Goal: Task Accomplishment & Management: Manage account settings

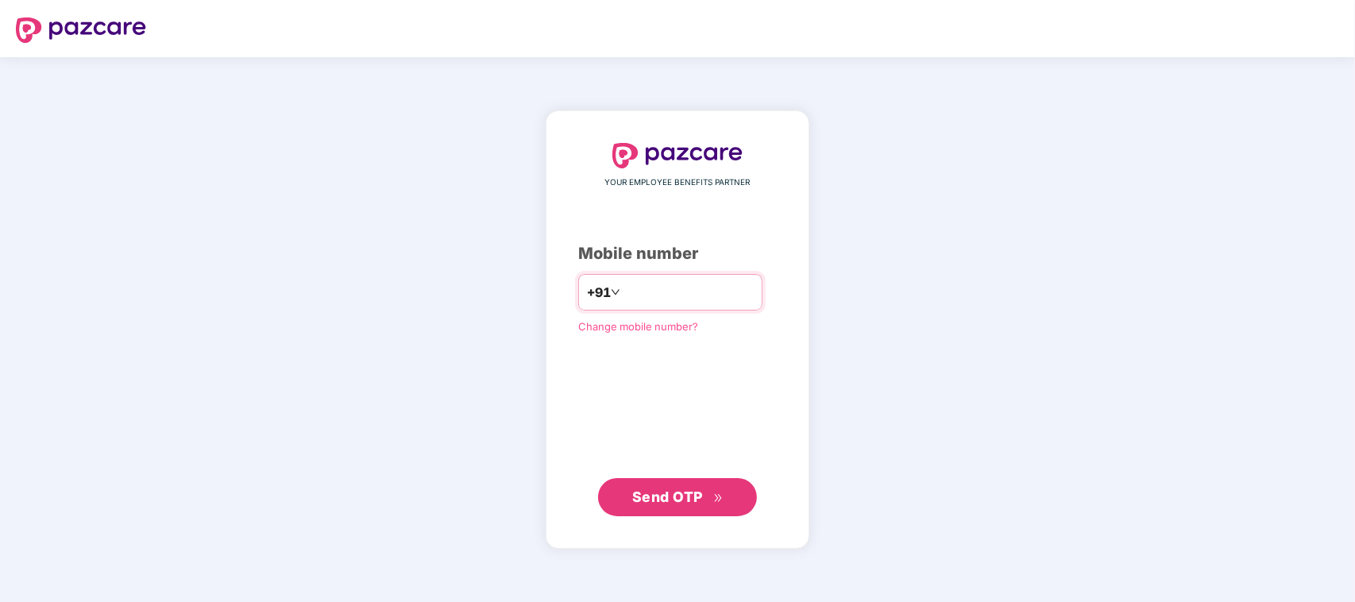
click at [675, 294] on input "number" at bounding box center [688, 291] width 130 height 25
type input "**********"
click at [681, 516] on div "**********" at bounding box center [677, 329] width 264 height 437
click at [685, 495] on span "Send OTP" at bounding box center [667, 496] width 71 height 17
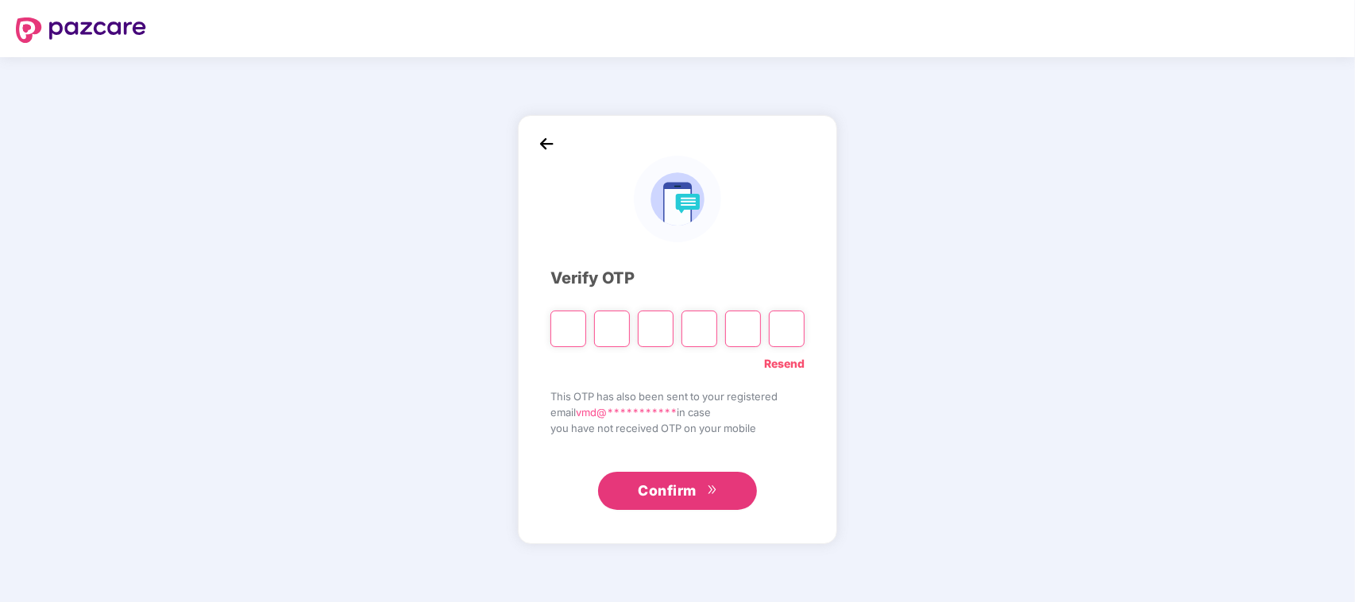
type input "*"
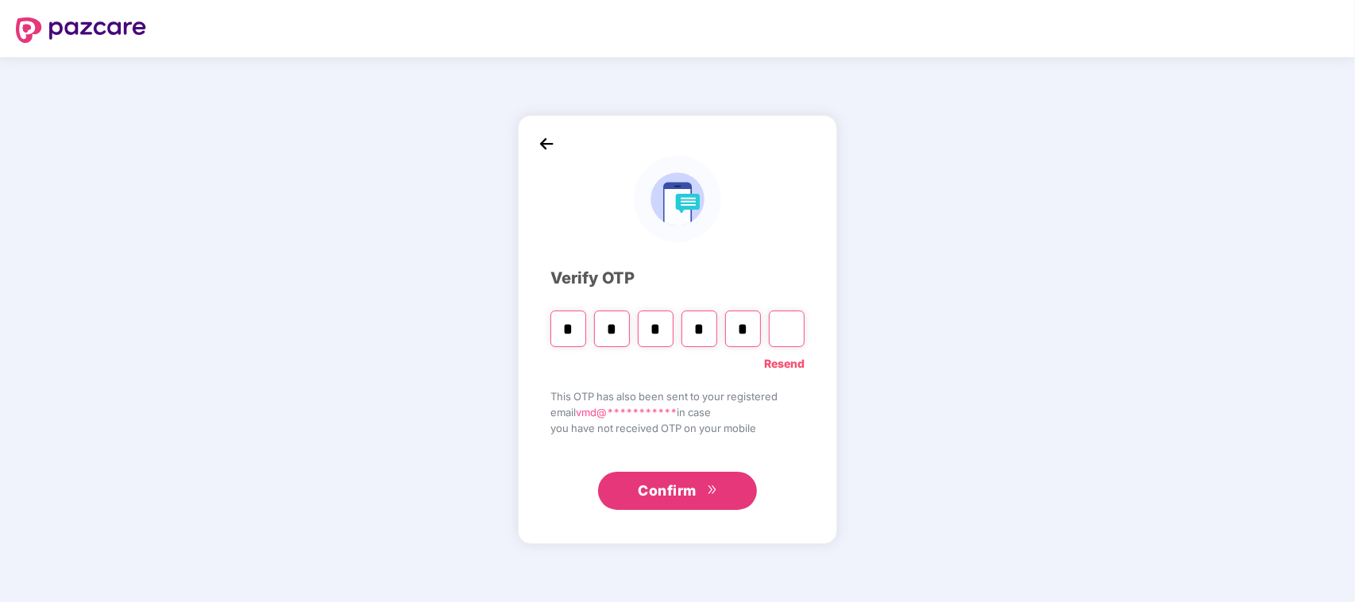
type input "*"
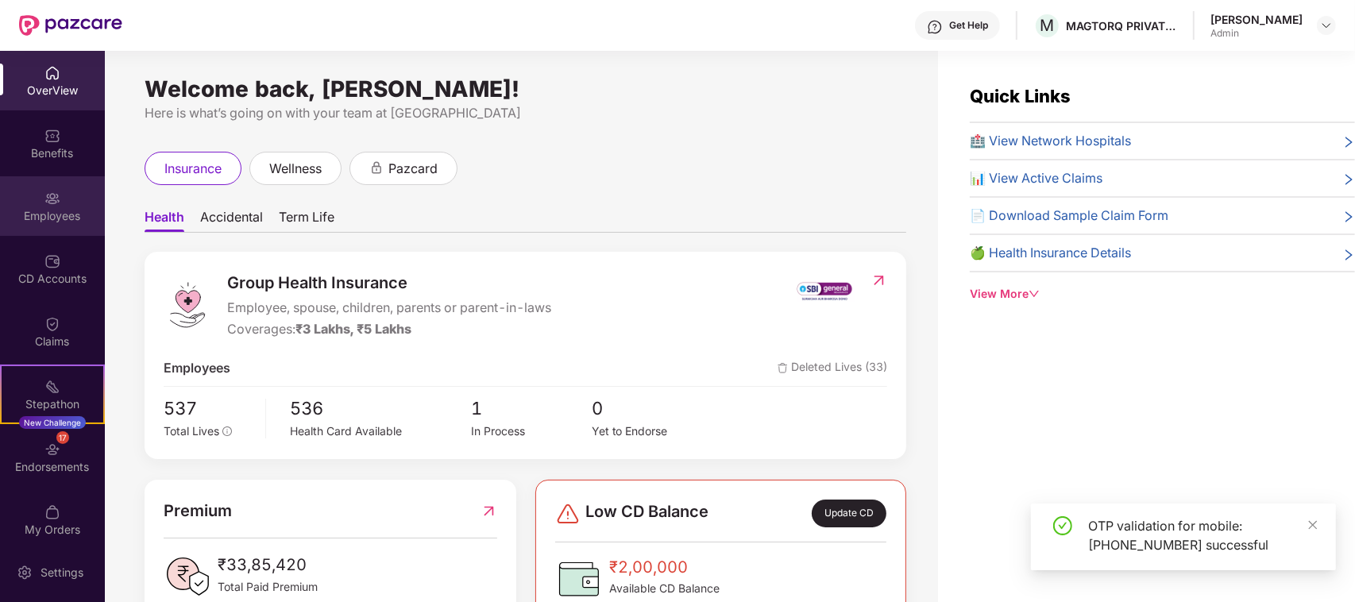
click at [56, 195] on img at bounding box center [52, 199] width 16 height 16
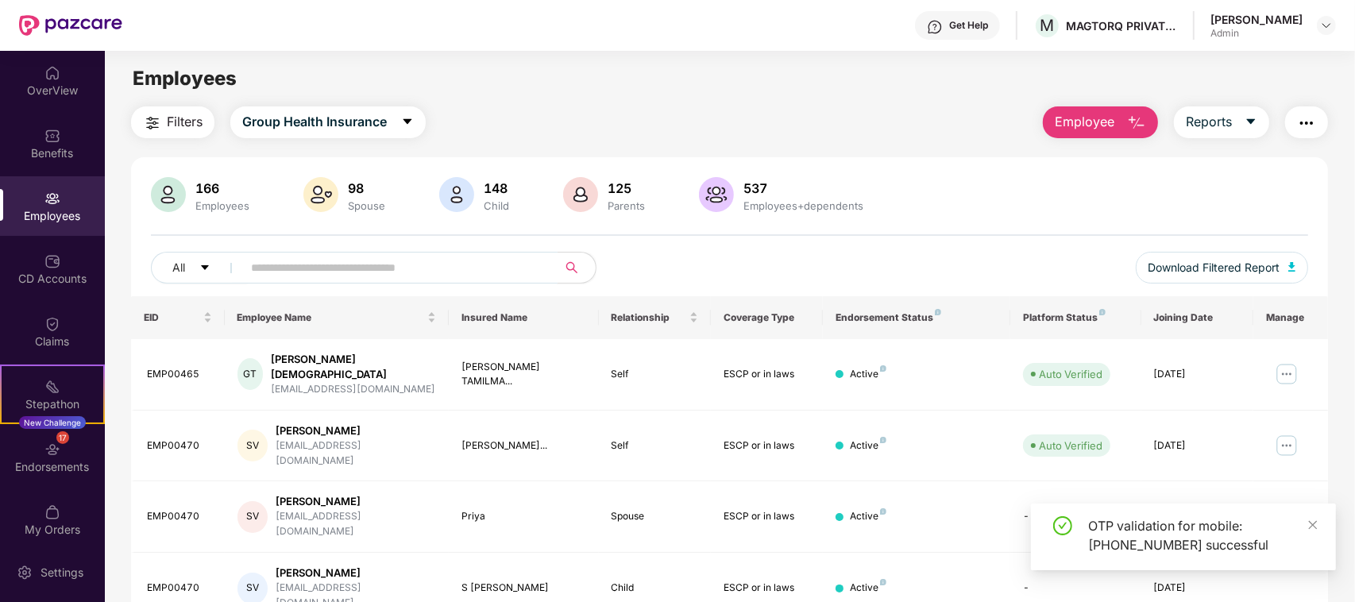
click at [311, 264] on input "text" at bounding box center [393, 268] width 285 height 24
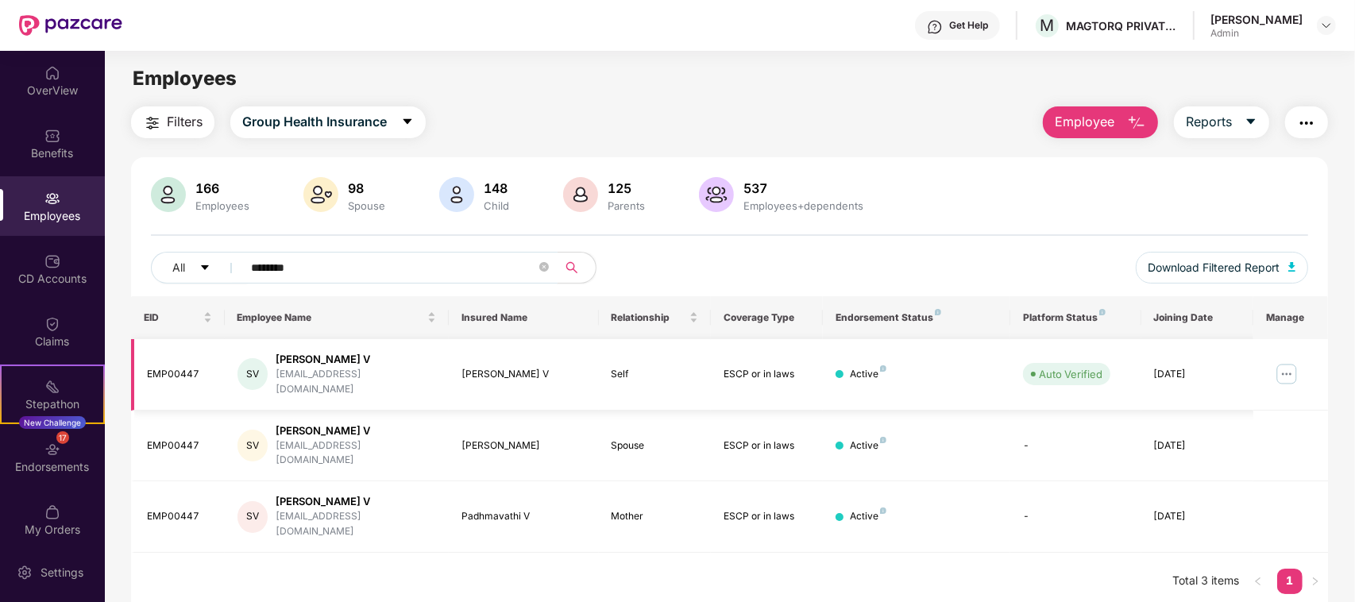
type input "********"
click at [1288, 361] on img at bounding box center [1286, 373] width 25 height 25
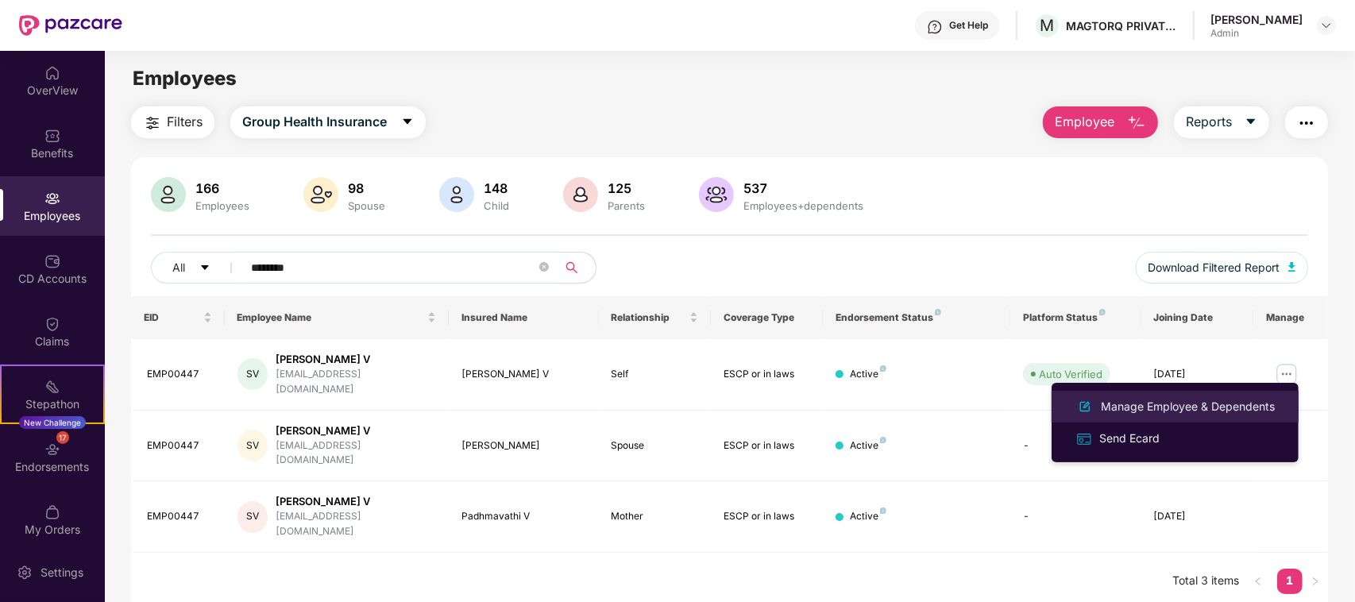
click at [1208, 402] on div "Manage Employee & Dependents" at bounding box center [1187, 406] width 180 height 17
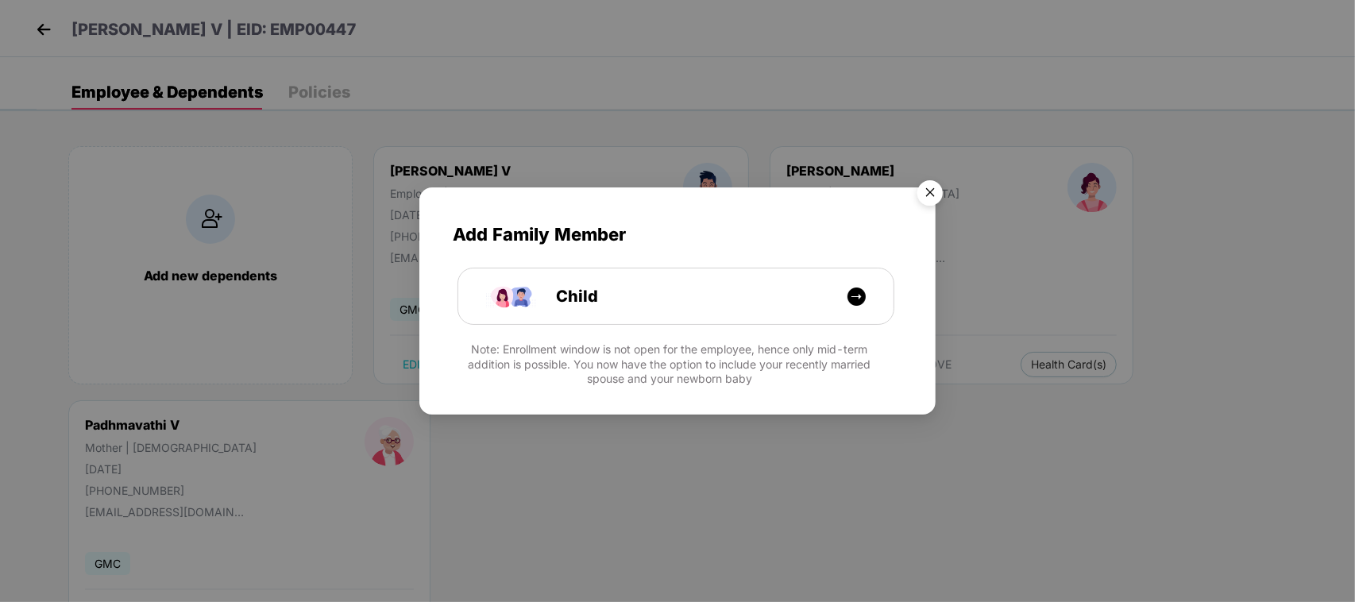
click at [938, 189] on img "Close" at bounding box center [930, 195] width 44 height 44
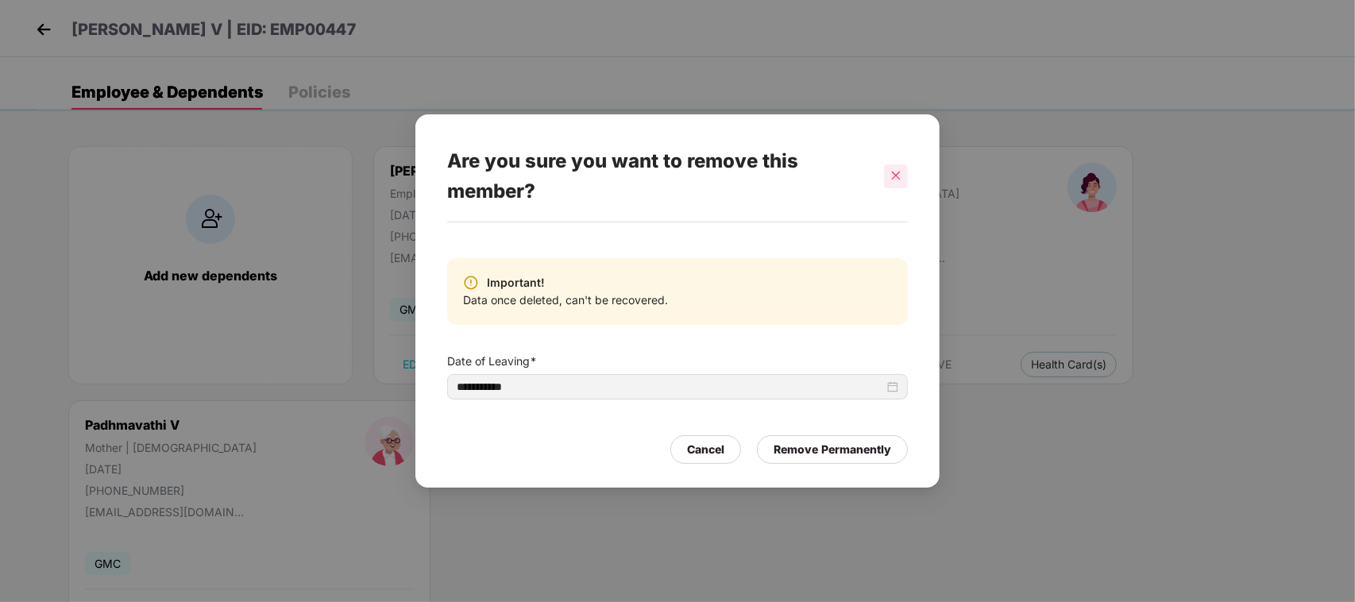
click at [890, 170] on icon "close" at bounding box center [895, 175] width 11 height 11
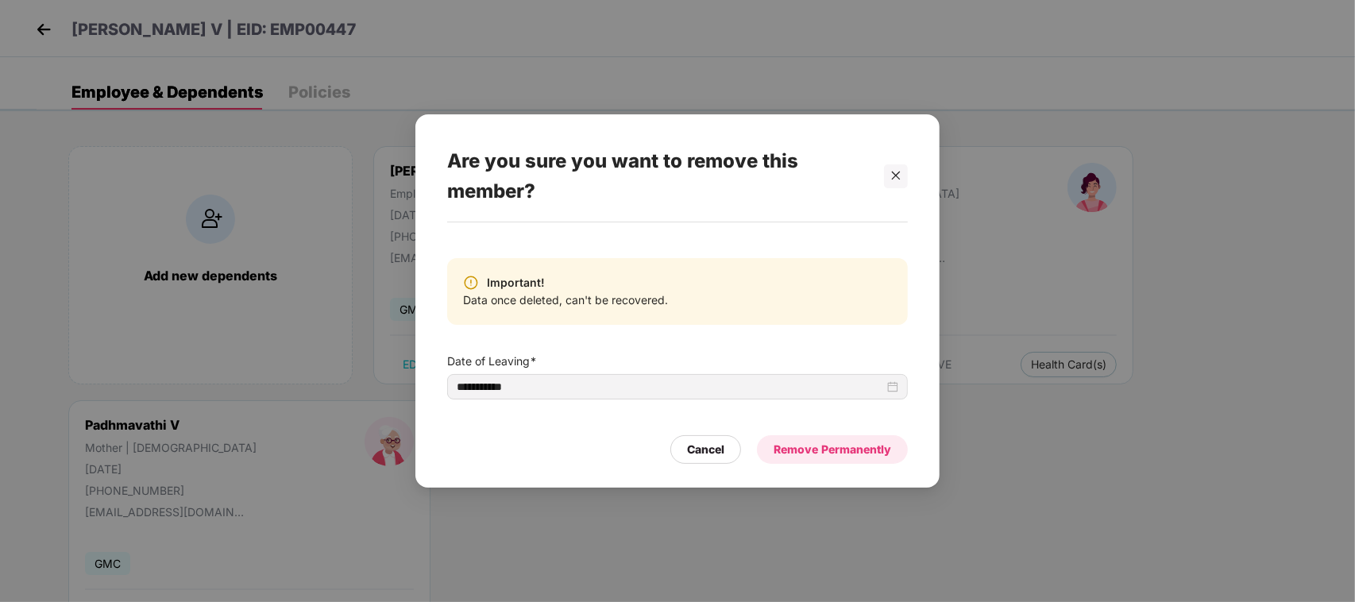
click at [830, 449] on div "Remove Permanently" at bounding box center [832, 449] width 118 height 17
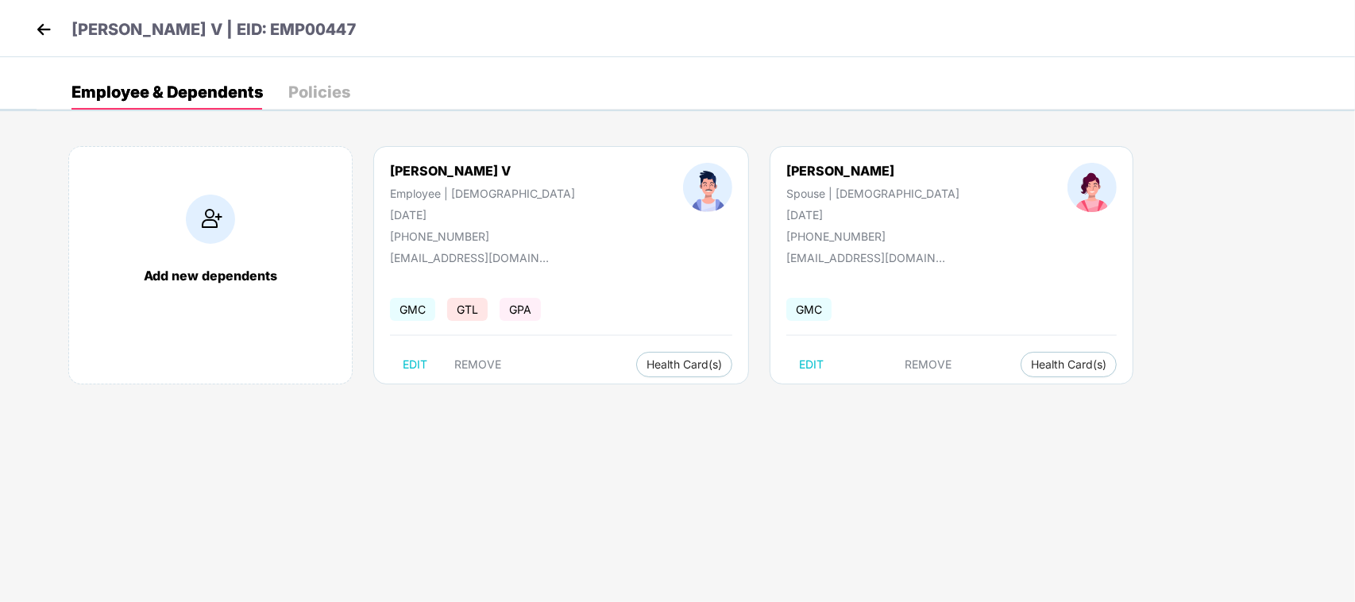
click at [41, 29] on img at bounding box center [44, 29] width 24 height 24
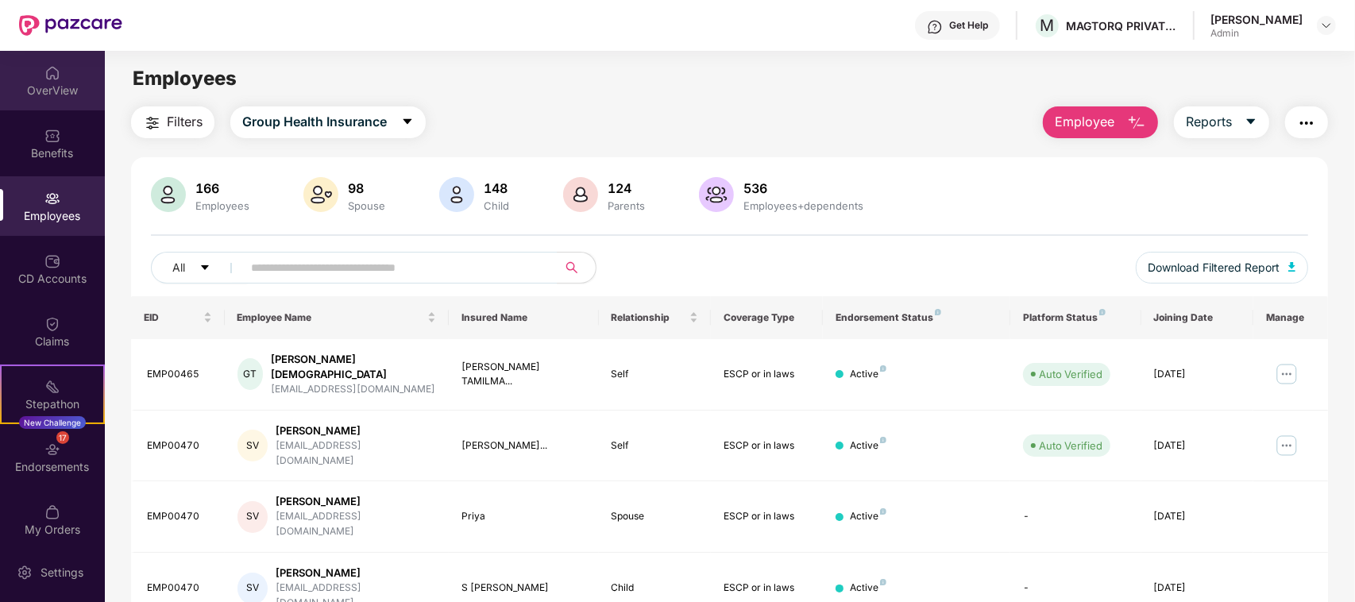
click at [38, 88] on div "OverView" at bounding box center [52, 91] width 105 height 16
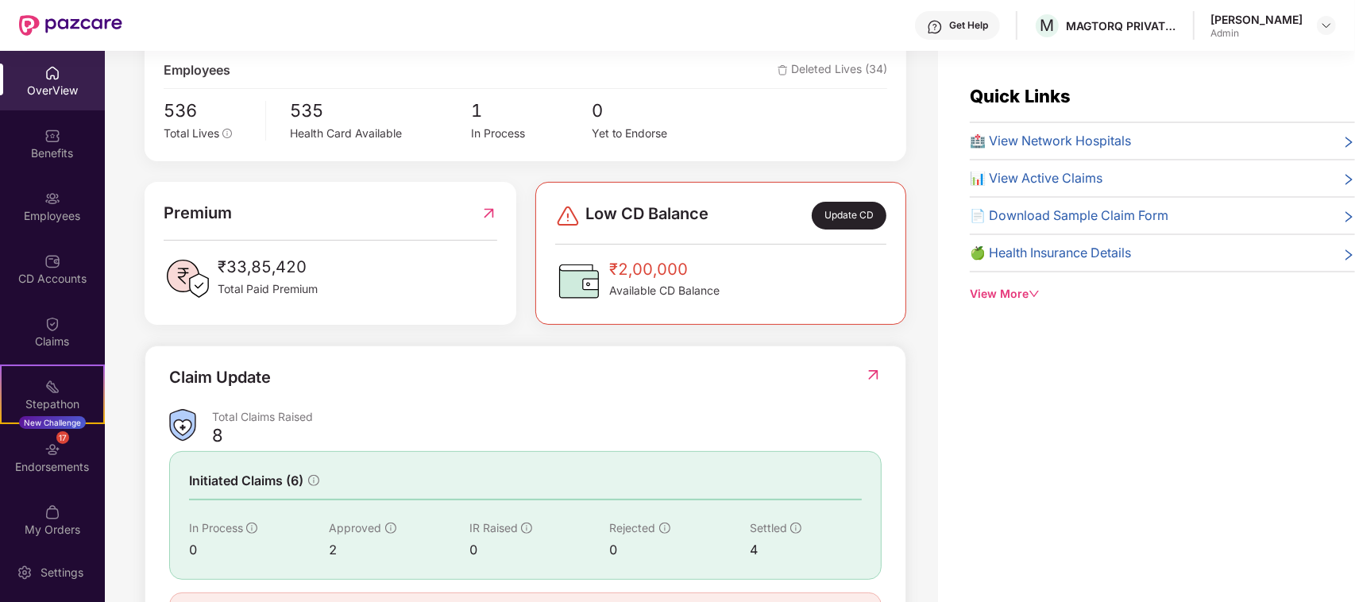
scroll to position [386, 0]
